Goal: Task Accomplishment & Management: Complete application form

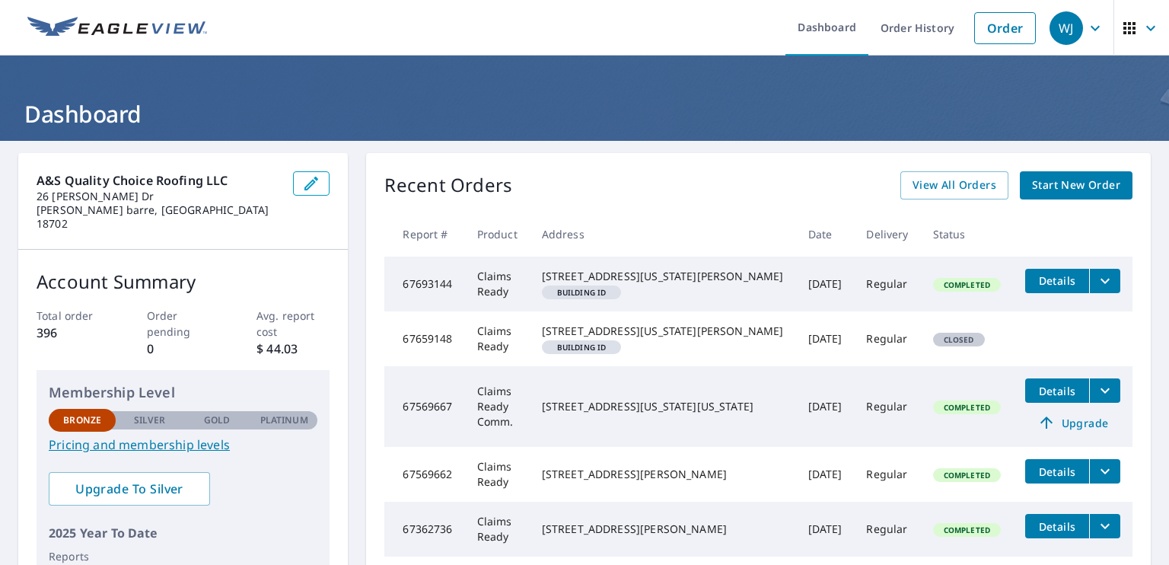
click at [1074, 190] on span "Start New Order" at bounding box center [1076, 185] width 88 height 19
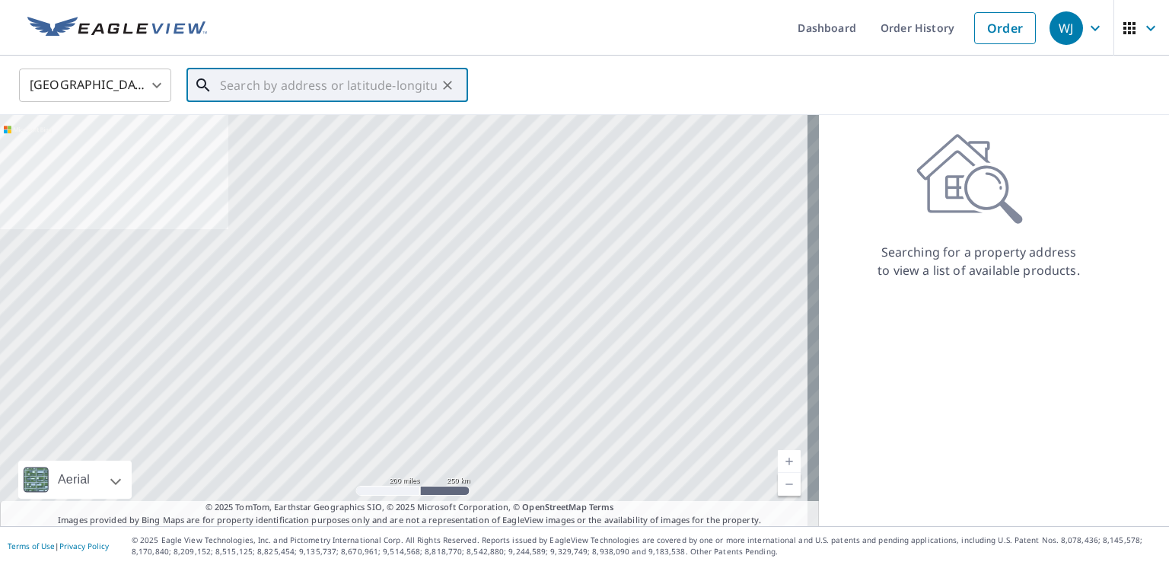
click at [289, 86] on input "text" at bounding box center [328, 85] width 217 height 43
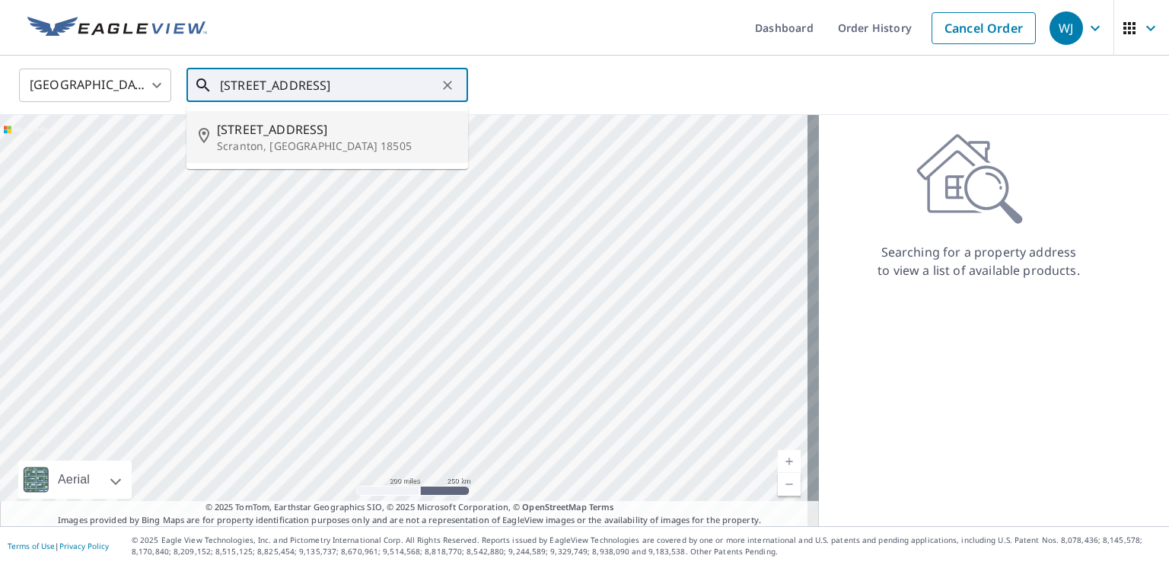
click at [253, 130] on span "[STREET_ADDRESS]" at bounding box center [336, 129] width 239 height 18
type input "[STREET_ADDRESS]"
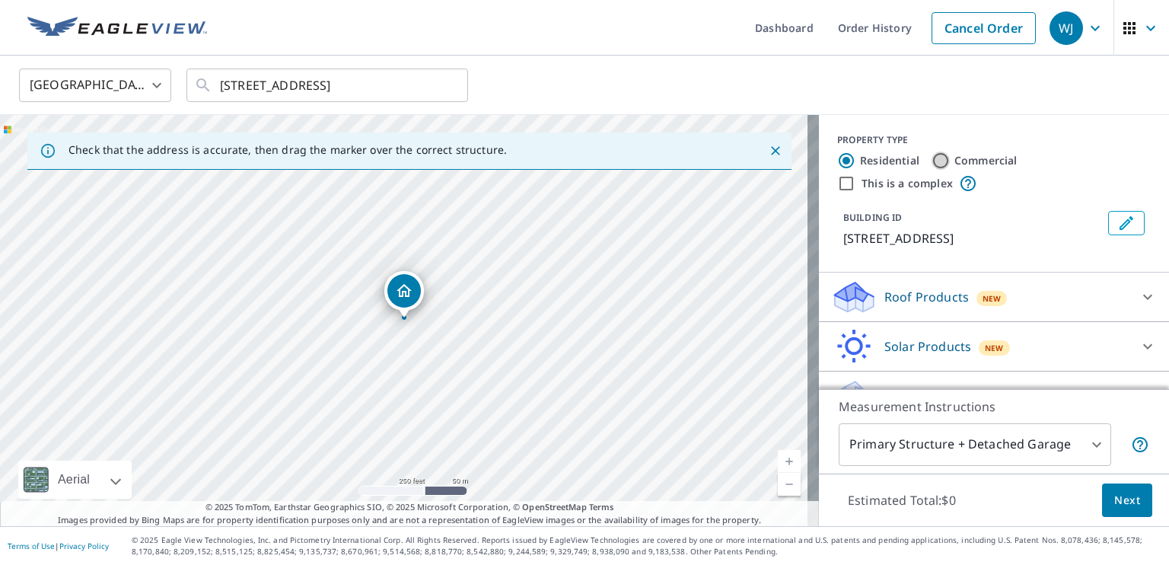
click at [931, 157] on input "Commercial" at bounding box center [940, 160] width 18 height 18
radio input "true"
type input "4"
click at [436, 323] on div "[STREET_ADDRESS]" at bounding box center [409, 320] width 819 height 411
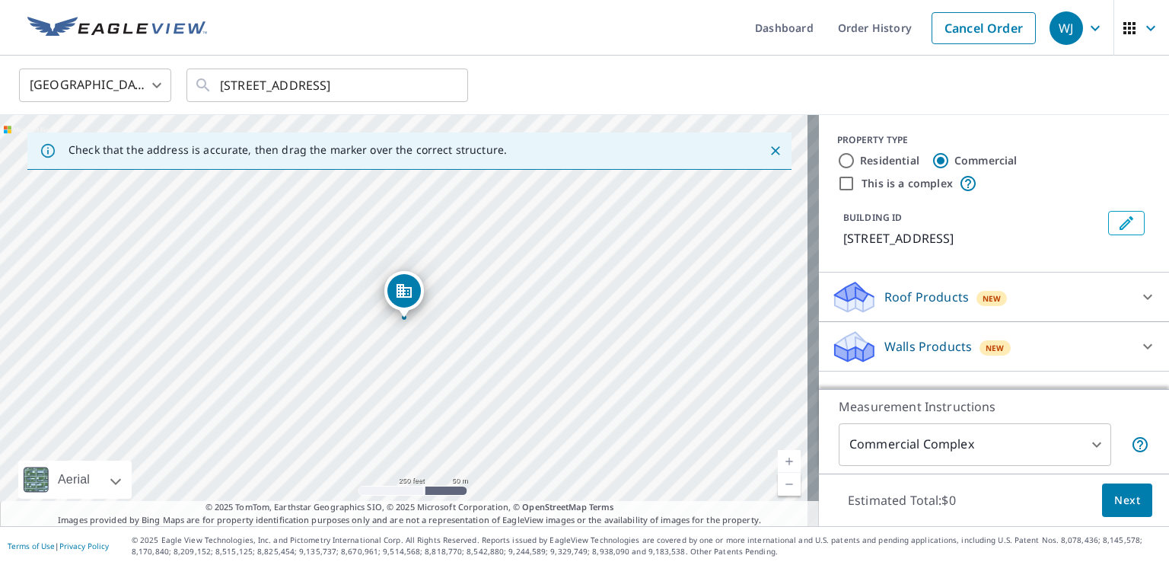
click at [1123, 504] on span "Next" at bounding box center [1127, 500] width 26 height 19
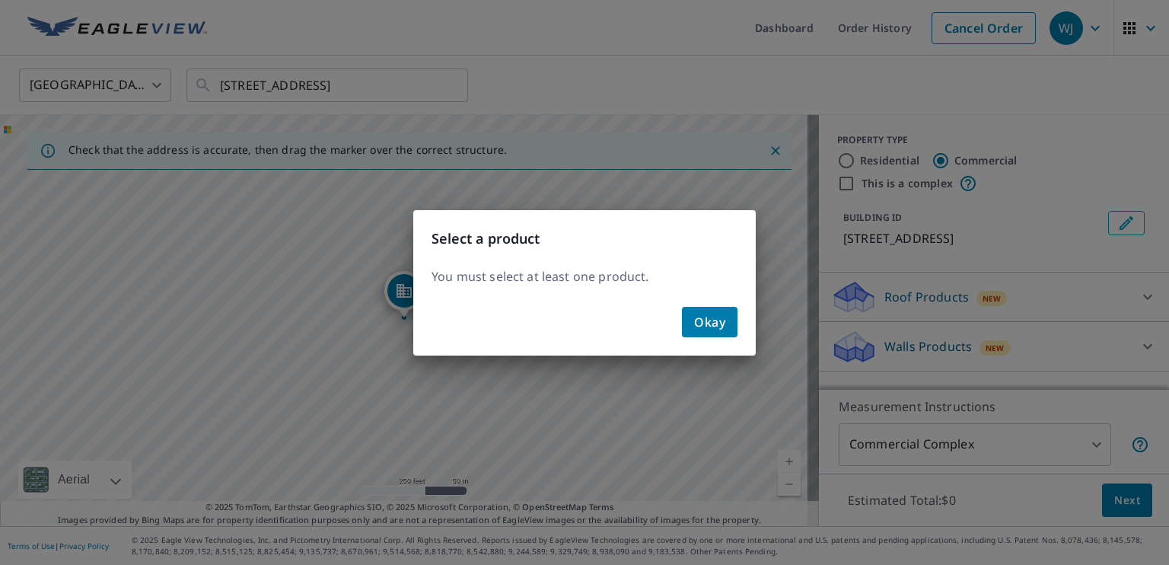
click at [726, 323] on button "Okay" at bounding box center [710, 322] width 56 height 30
